Goal: Information Seeking & Learning: Learn about a topic

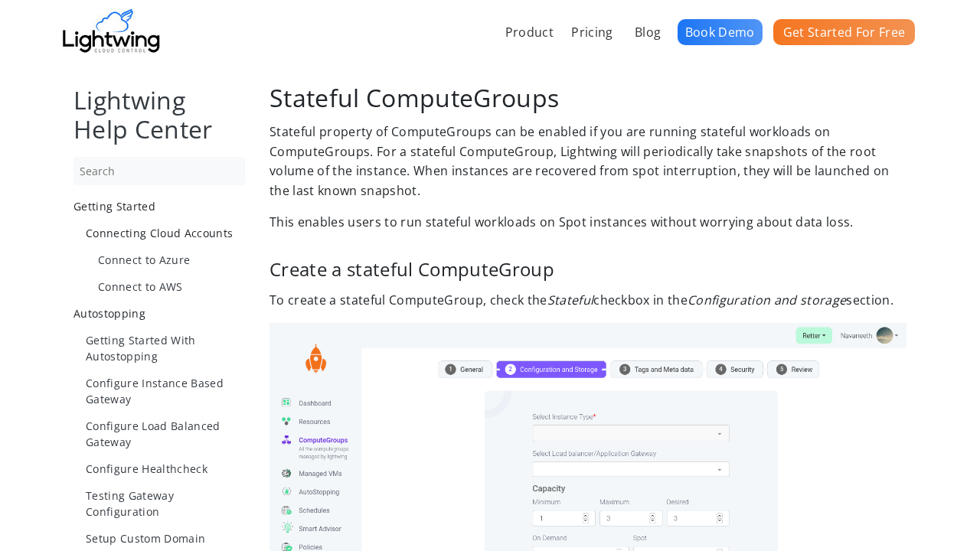
scroll to position [1077, 0]
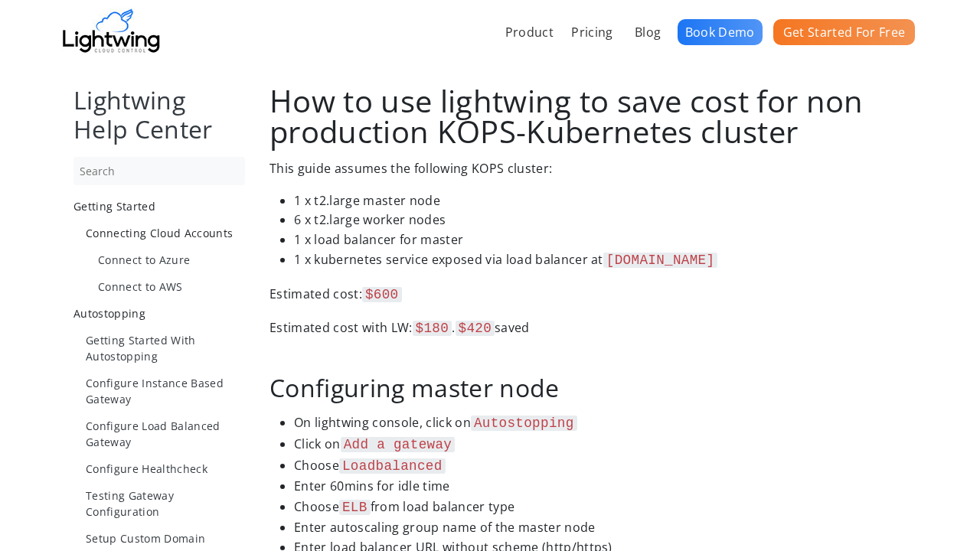
scroll to position [1094, 0]
